Goal: Task Accomplishment & Management: Manage account settings

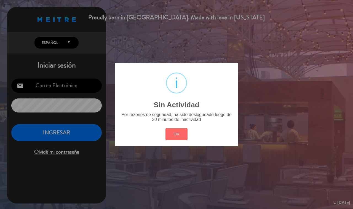
type input "[EMAIL_ADDRESS][DOMAIN_NAME]"
click at [179, 133] on button "OK" at bounding box center [177, 134] width 22 height 12
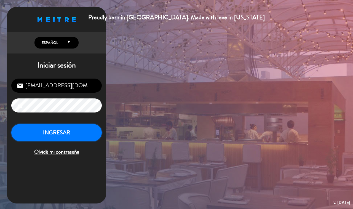
click at [70, 137] on button "INGRESAR" at bounding box center [56, 132] width 91 height 17
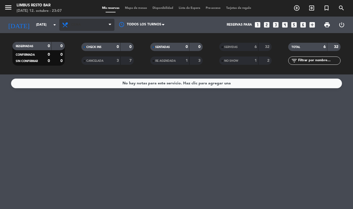
click at [60, 24] on span "Cena" at bounding box center [86, 25] width 55 height 12
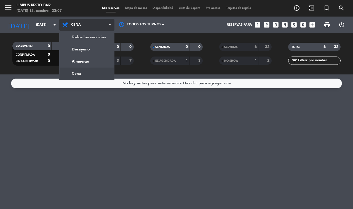
click at [96, 38] on div "menu Limbus Resto Bar [DATE] 12. octubre - 23:07 Mis reservas Mapa de mesas Dis…" at bounding box center [176, 37] width 353 height 75
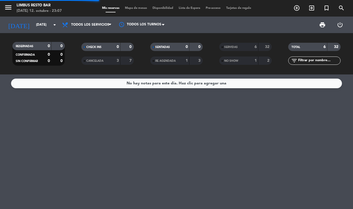
click at [277, 171] on div "No hay notas para este día. Haz clic para agregar una" at bounding box center [176, 142] width 353 height 135
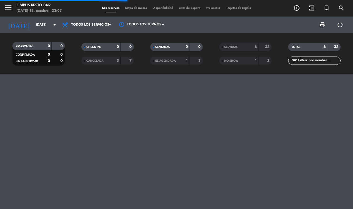
click at [282, 160] on div at bounding box center [176, 142] width 353 height 135
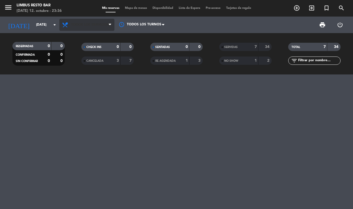
click at [88, 23] on span "Todos los servicios" at bounding box center [90, 25] width 38 height 4
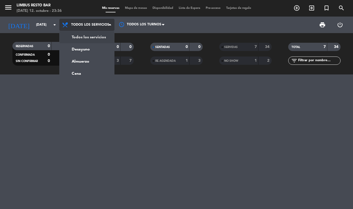
click at [90, 35] on div "menu Limbus Resto Bar [DATE] 12. octubre - 23:36 Mis reservas Mapa de mesas Dis…" at bounding box center [176, 37] width 353 height 75
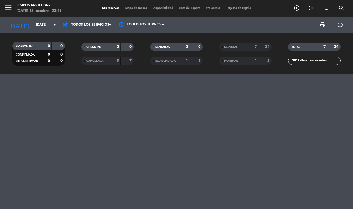
click at [219, 145] on div at bounding box center [176, 142] width 353 height 135
click at [246, 62] on div "NO SHOW" at bounding box center [233, 61] width 25 height 6
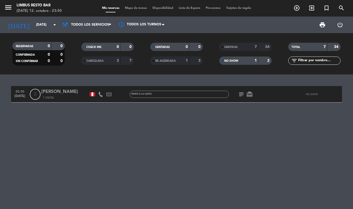
click at [223, 139] on div "20:30 [DATE] 2 [PERSON_NAME] 1 Visita MENÚ A LA CARTA subject card_giftcard NO-…" at bounding box center [176, 142] width 353 height 135
click at [44, 24] on input "[DATE]" at bounding box center [55, 24] width 44 height 9
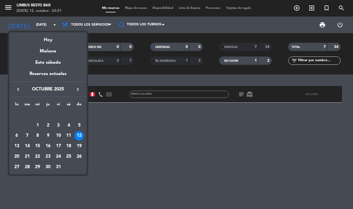
click at [15, 144] on div "13" at bounding box center [16, 146] width 9 height 9
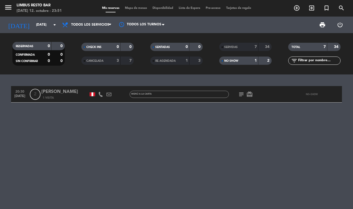
type input "[DATE]"
